Goal: Information Seeking & Learning: Find specific page/section

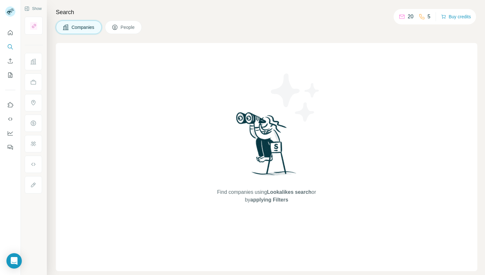
click at [133, 28] on span "People" at bounding box center [128, 27] width 15 height 6
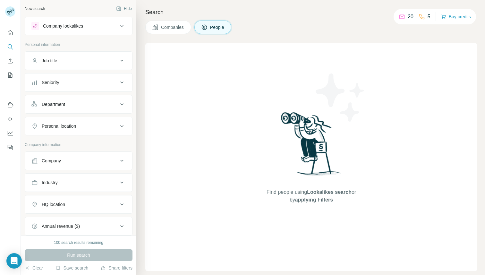
click at [123, 24] on icon at bounding box center [122, 26] width 8 height 8
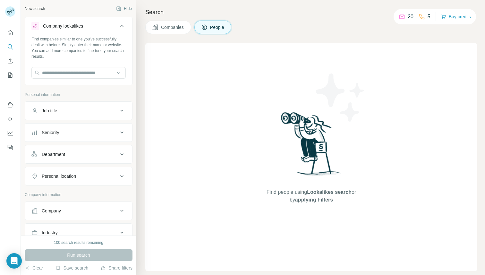
click at [123, 24] on icon at bounding box center [122, 26] width 8 height 8
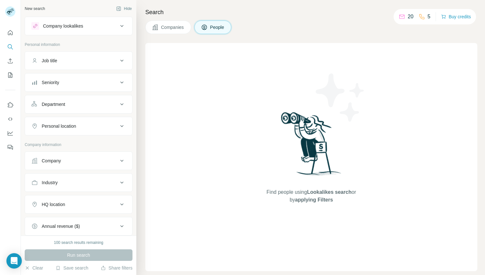
click at [122, 60] on icon at bounding box center [121, 61] width 3 height 2
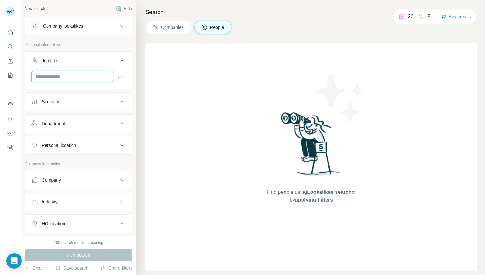
click at [80, 75] on input "text" at bounding box center [71, 77] width 81 height 12
type input "*******"
click at [121, 78] on icon "button" at bounding box center [120, 76] width 6 height 6
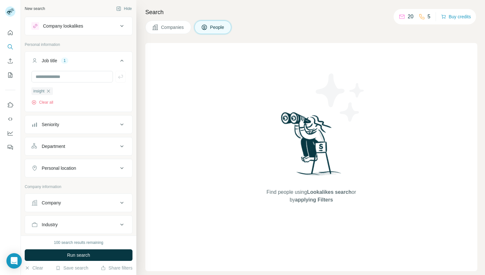
click at [122, 167] on icon at bounding box center [122, 168] width 8 height 8
click at [77, 183] on input "text" at bounding box center [78, 184] width 94 height 12
type input "******"
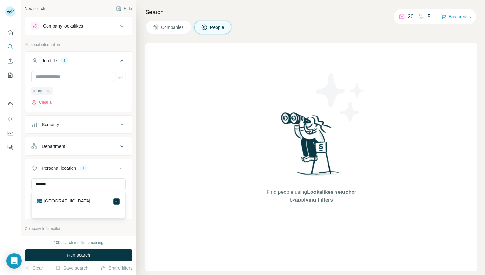
click at [13, 203] on div at bounding box center [10, 137] width 21 height 275
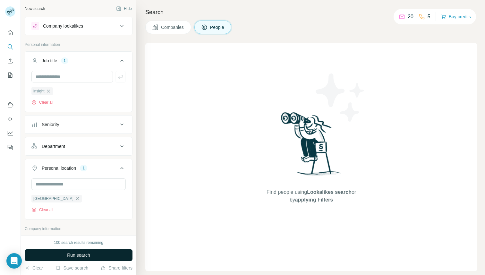
click at [75, 254] on span "Run search" at bounding box center [78, 255] width 23 height 6
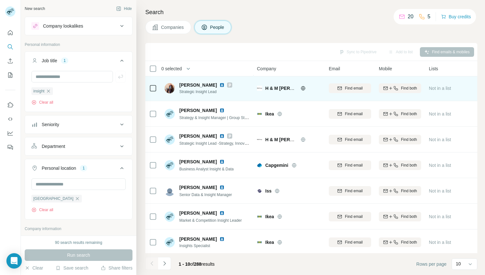
scroll to position [80, 0]
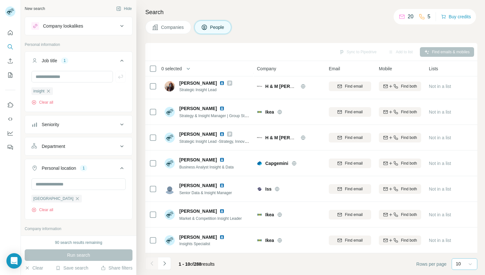
click at [473, 264] on icon at bounding box center [470, 264] width 6 height 6
click at [467, 214] on div "60" at bounding box center [464, 215] width 15 height 6
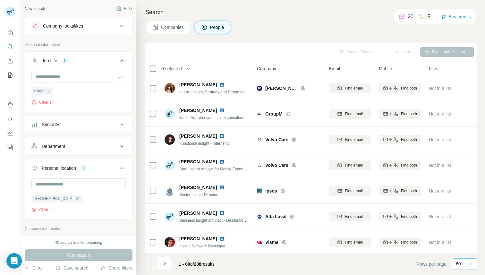
scroll to position [1362, 0]
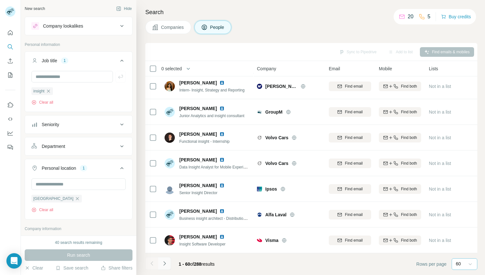
click at [166, 263] on icon "Navigate to next page" at bounding box center [164, 263] width 6 height 6
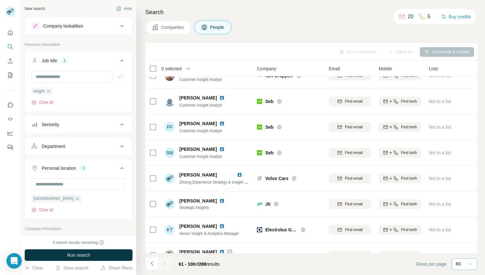
scroll to position [372, 0]
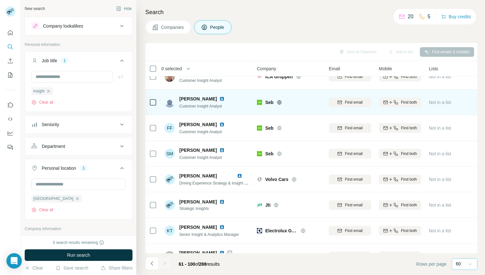
click at [219, 99] on img at bounding box center [221, 98] width 5 height 5
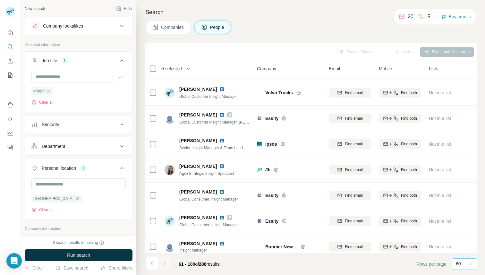
scroll to position [849, 0]
